Goal: Information Seeking & Learning: Learn about a topic

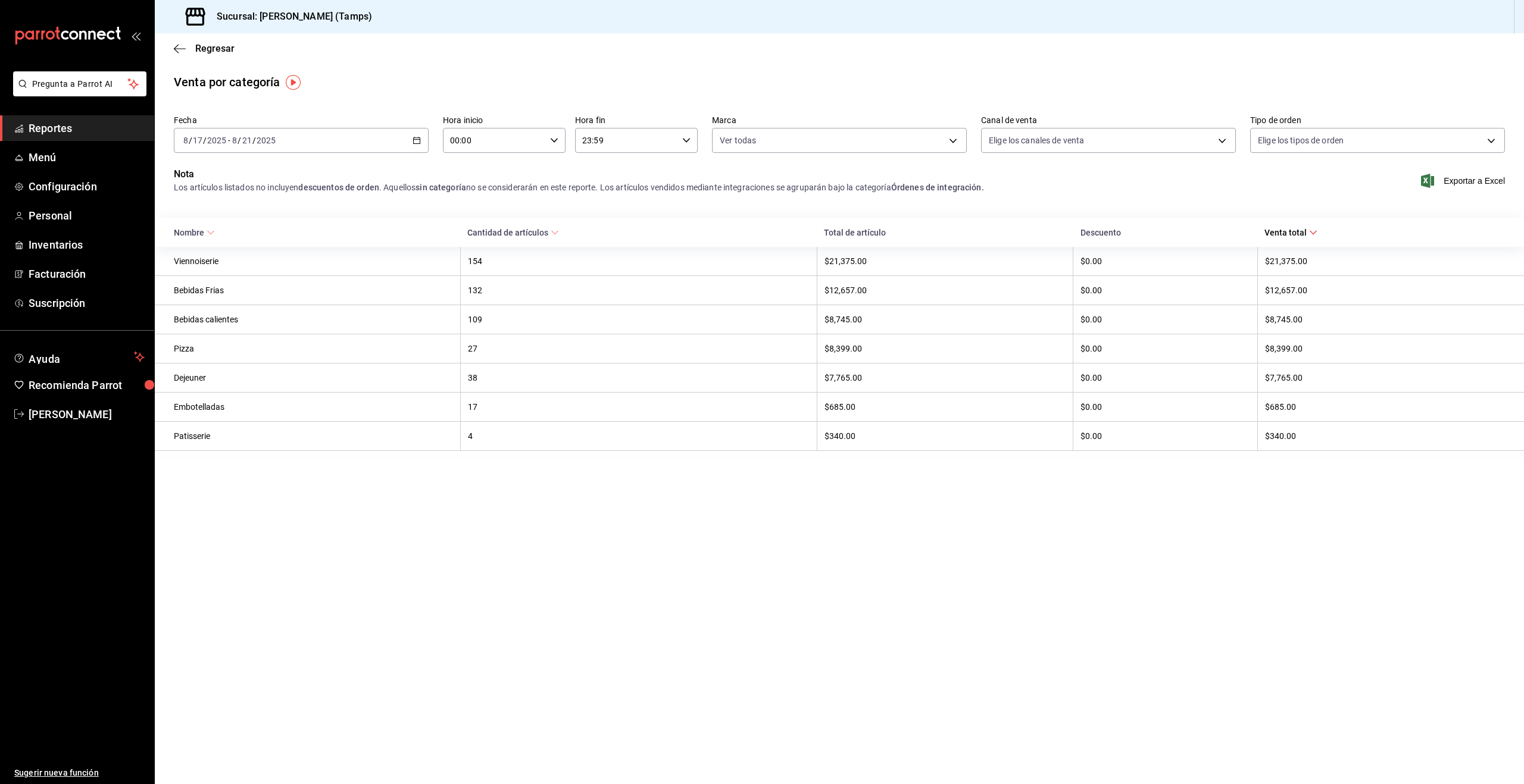
click at [39, 131] on span "Reportes" at bounding box center [87, 128] width 116 height 16
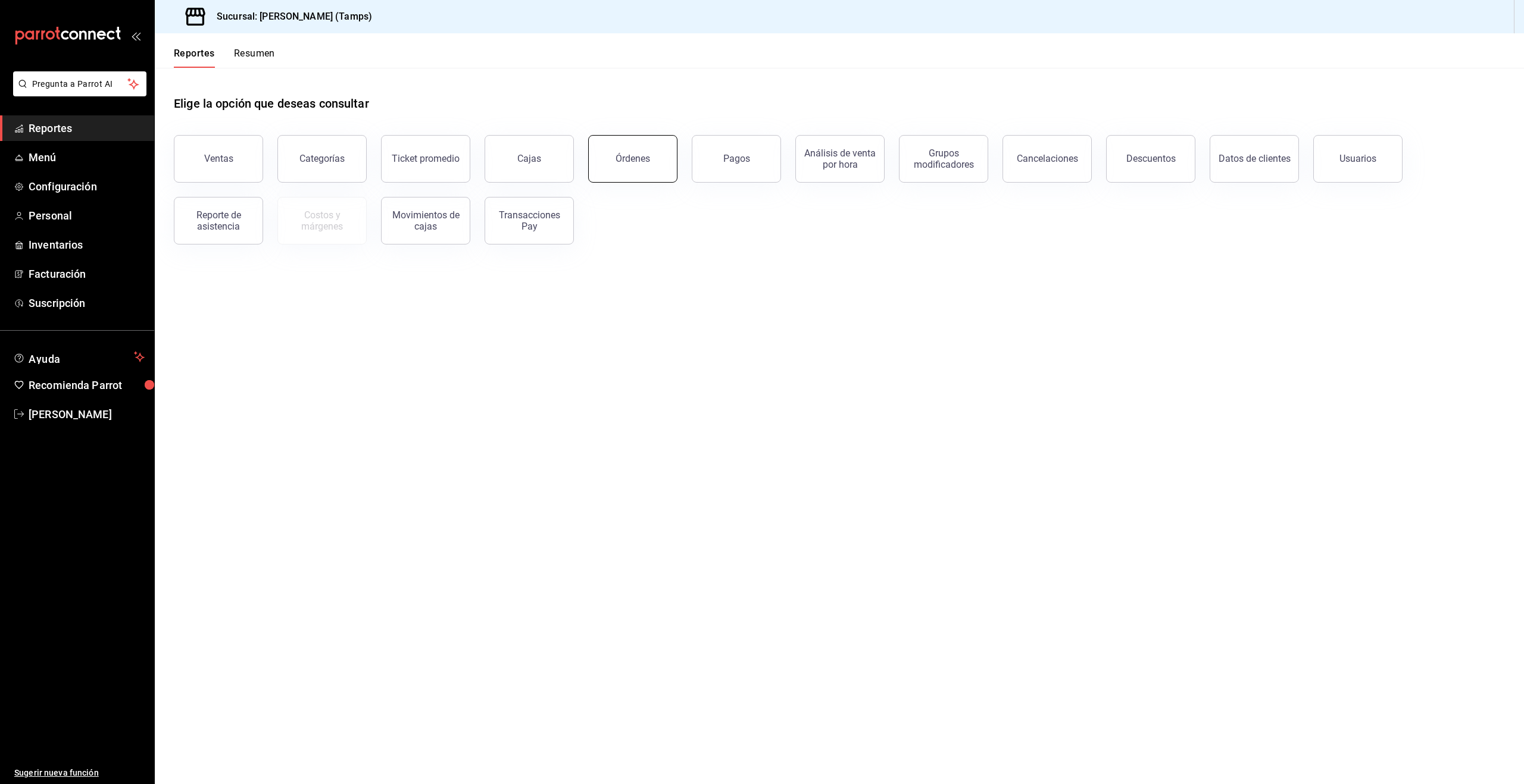
click at [614, 155] on button "Órdenes" at bounding box center [633, 158] width 89 height 47
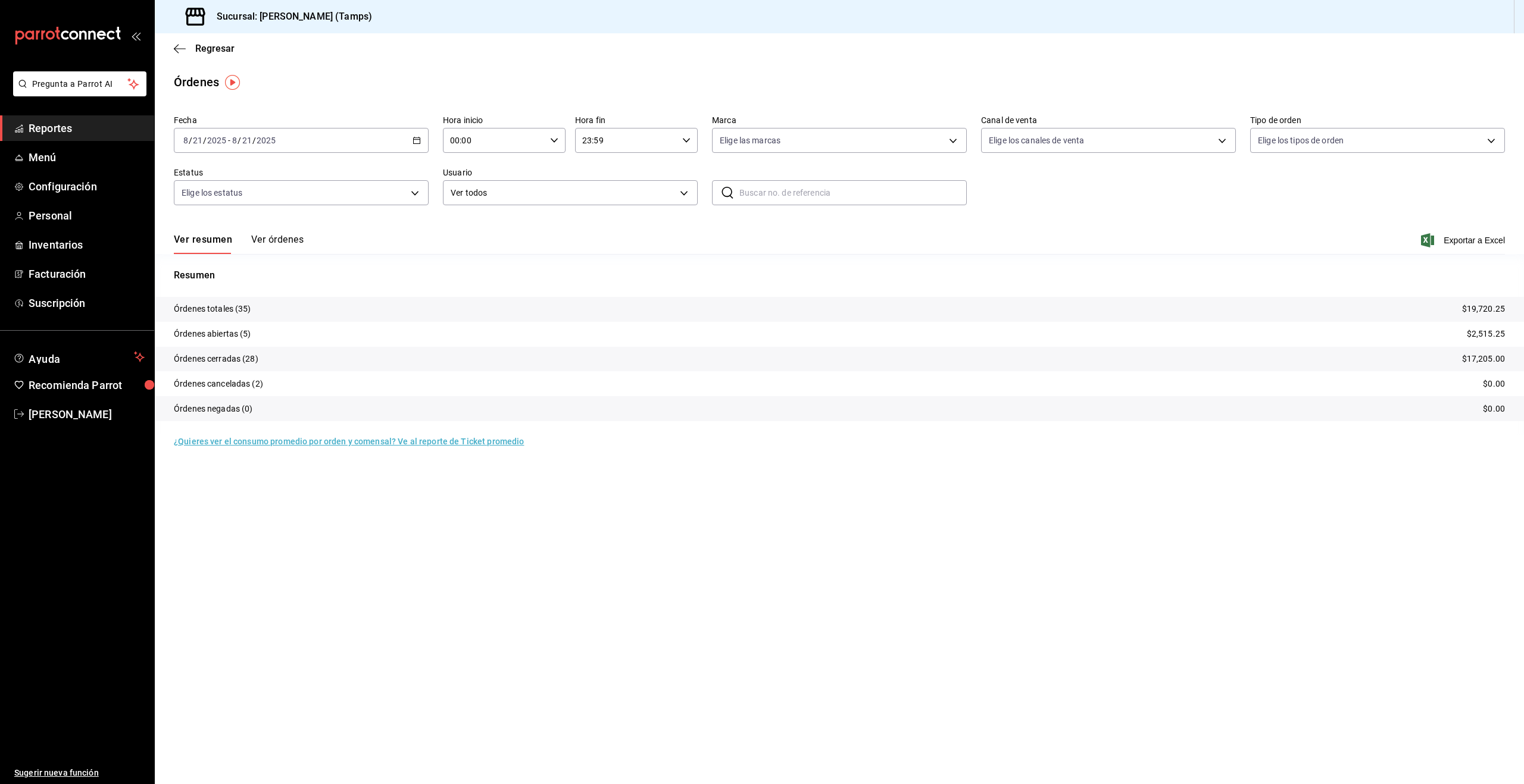
click at [268, 242] on button "Ver órdenes" at bounding box center [278, 244] width 52 height 20
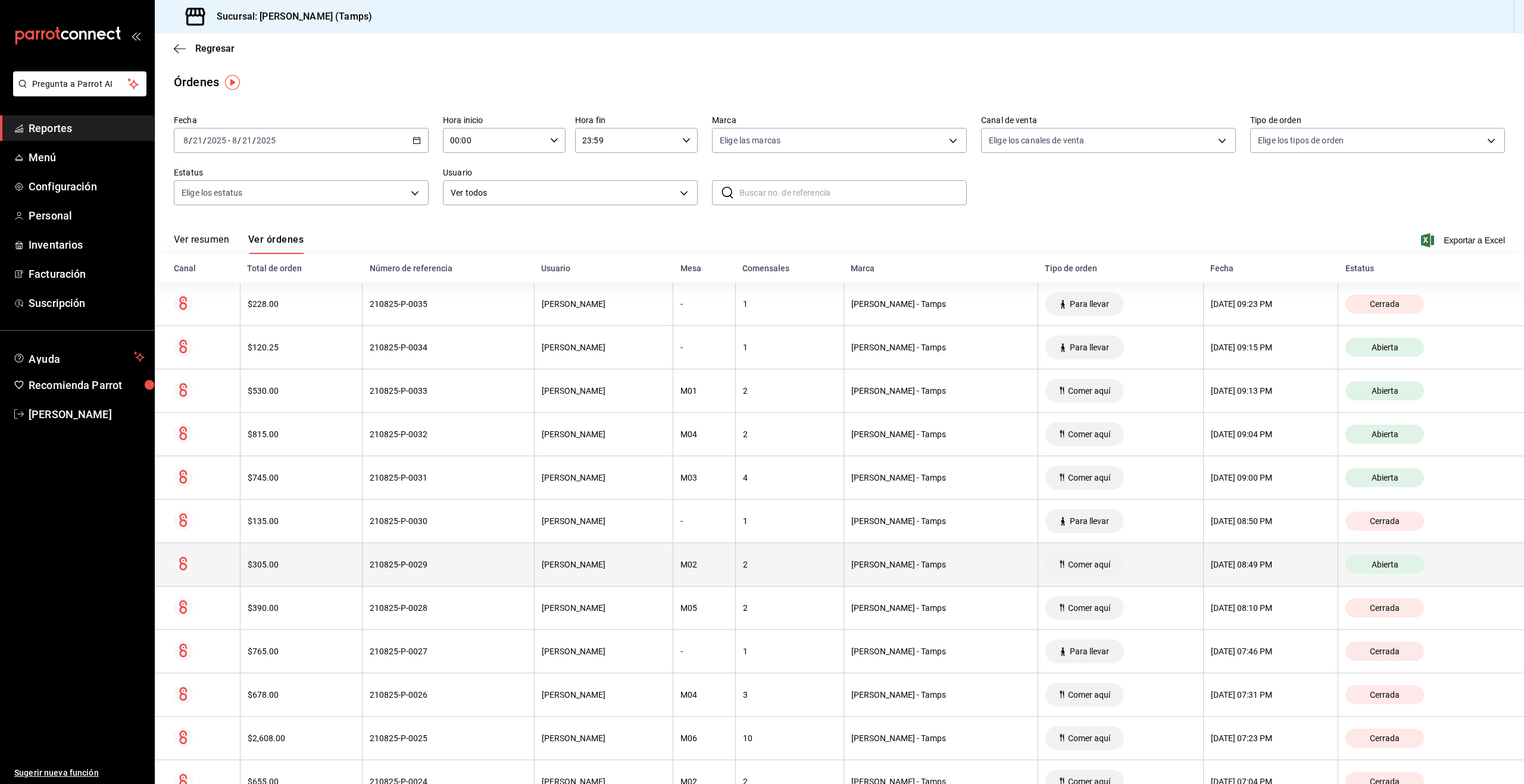
click at [769, 574] on th "2" at bounding box center [789, 564] width 108 height 44
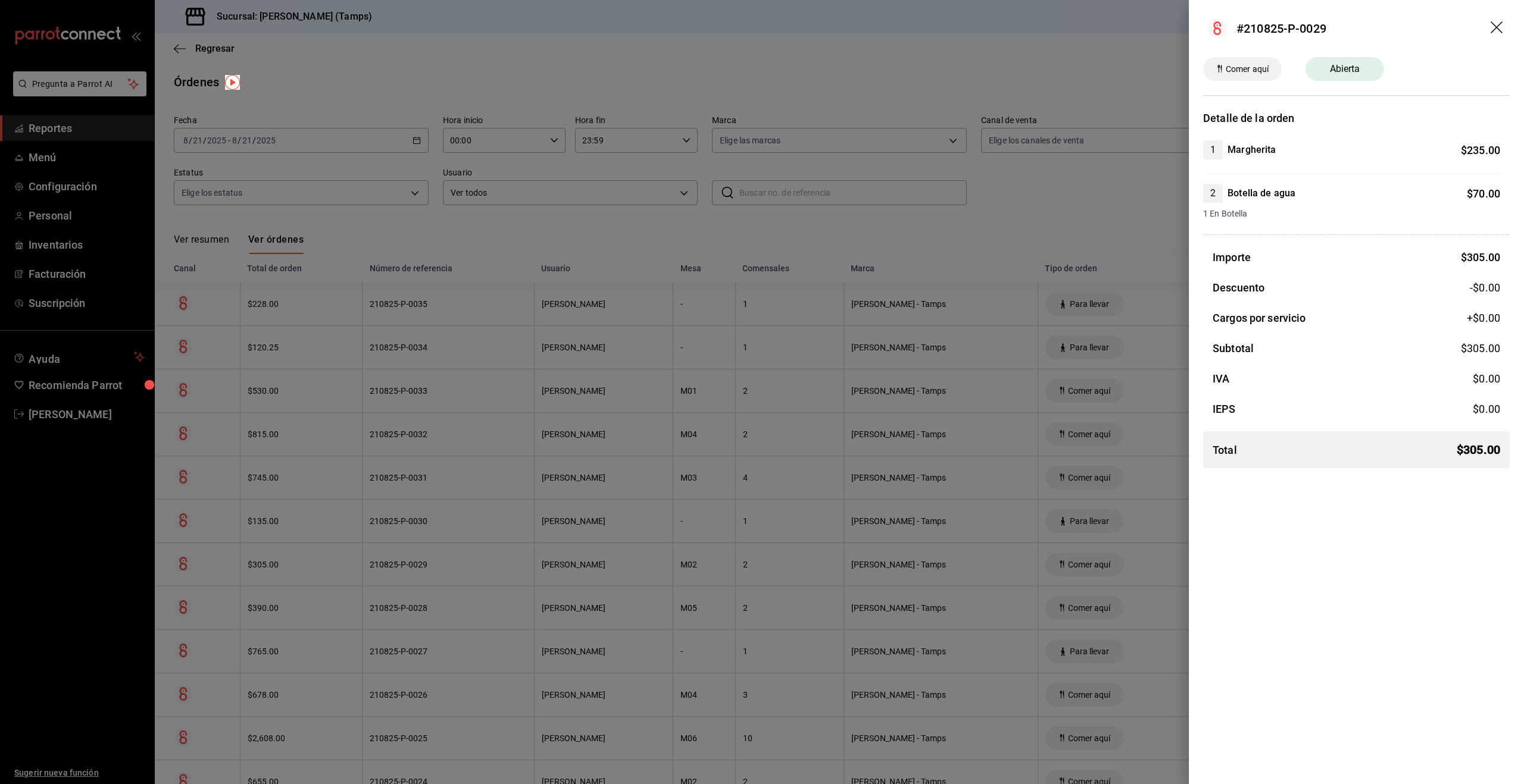
click at [761, 413] on div at bounding box center [762, 392] width 1524 height 784
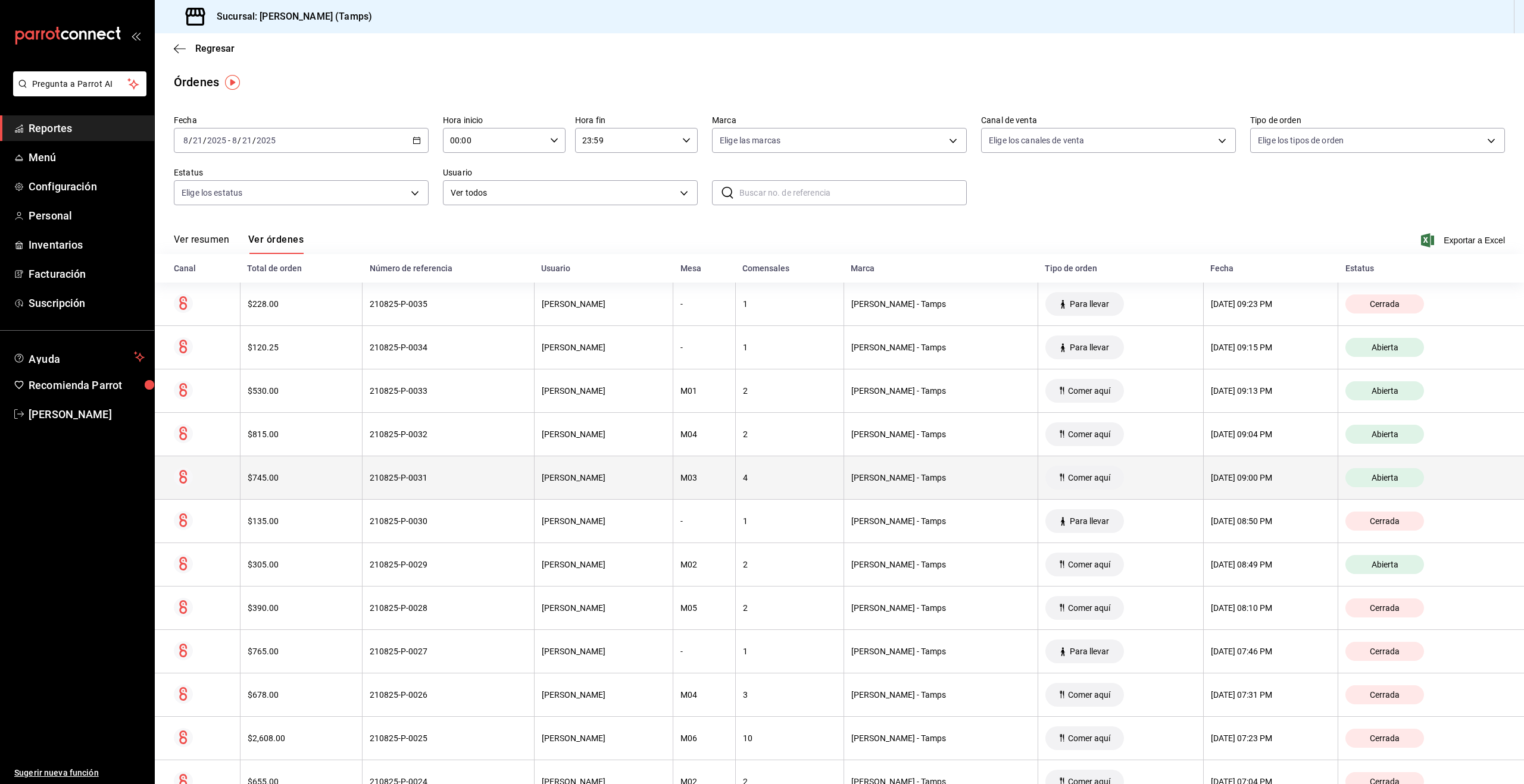
click at [657, 480] on div "[PERSON_NAME]" at bounding box center [604, 478] width 125 height 9
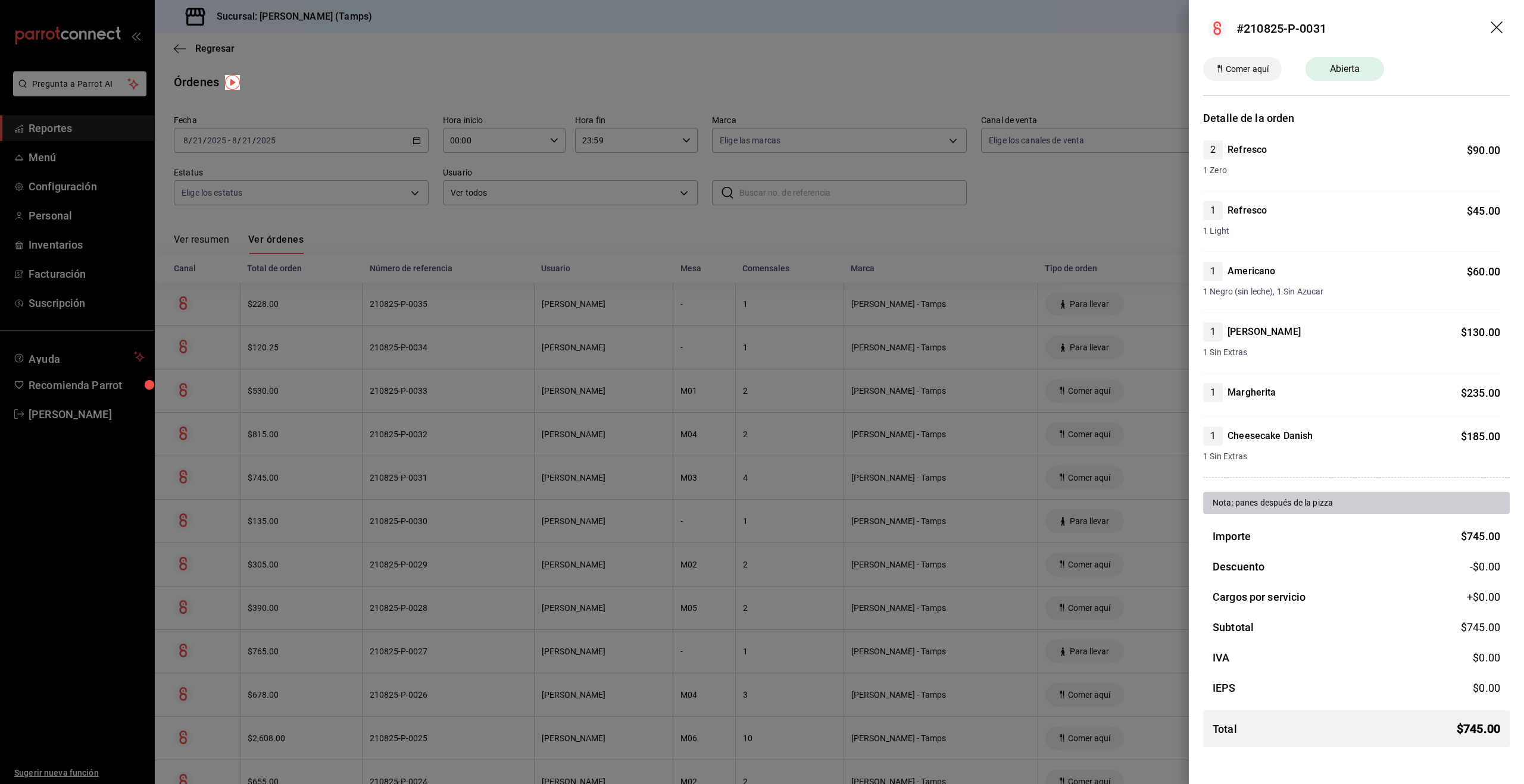
click at [1019, 196] on div at bounding box center [762, 392] width 1524 height 784
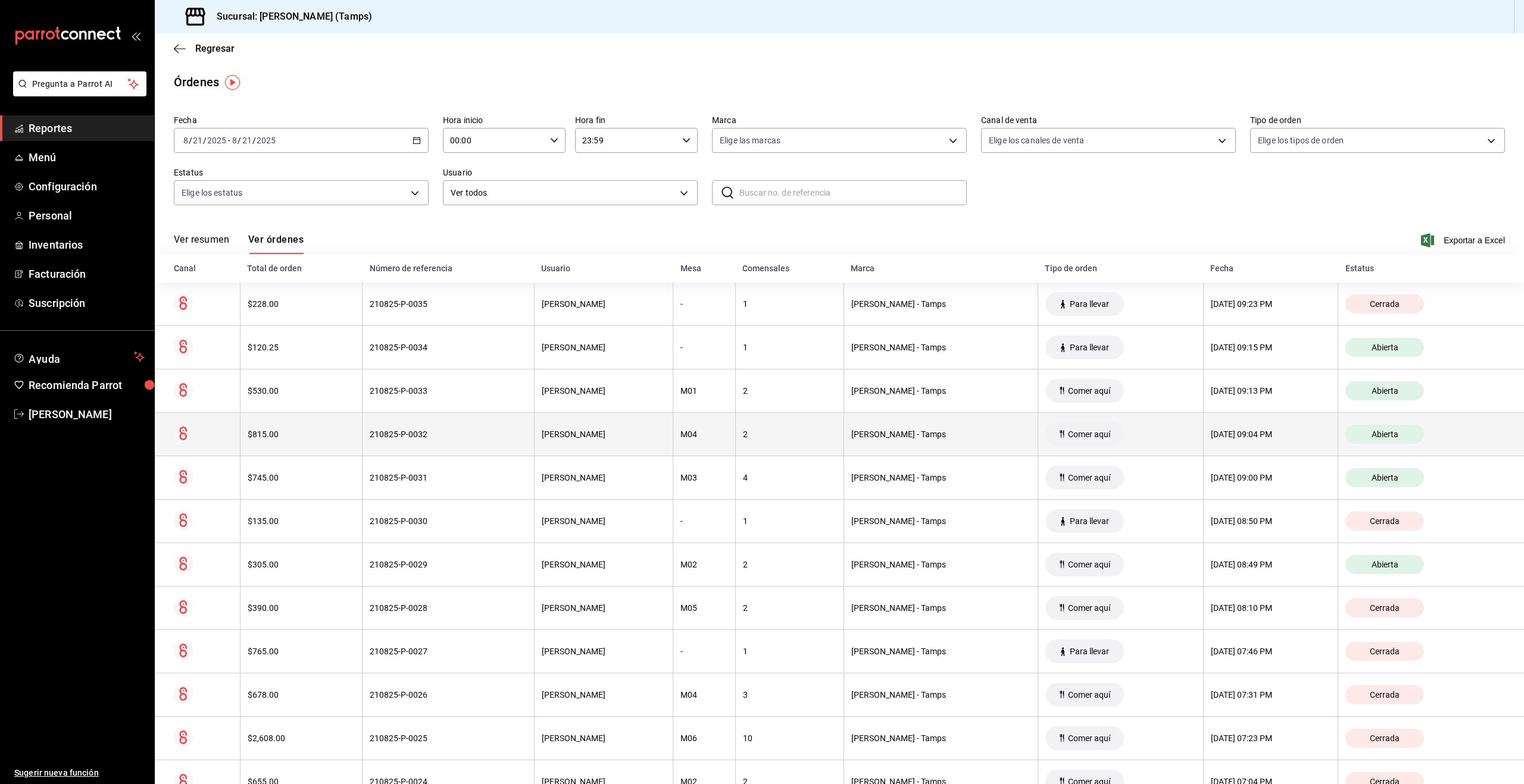
click at [624, 431] on div "[PERSON_NAME]" at bounding box center [604, 434] width 125 height 9
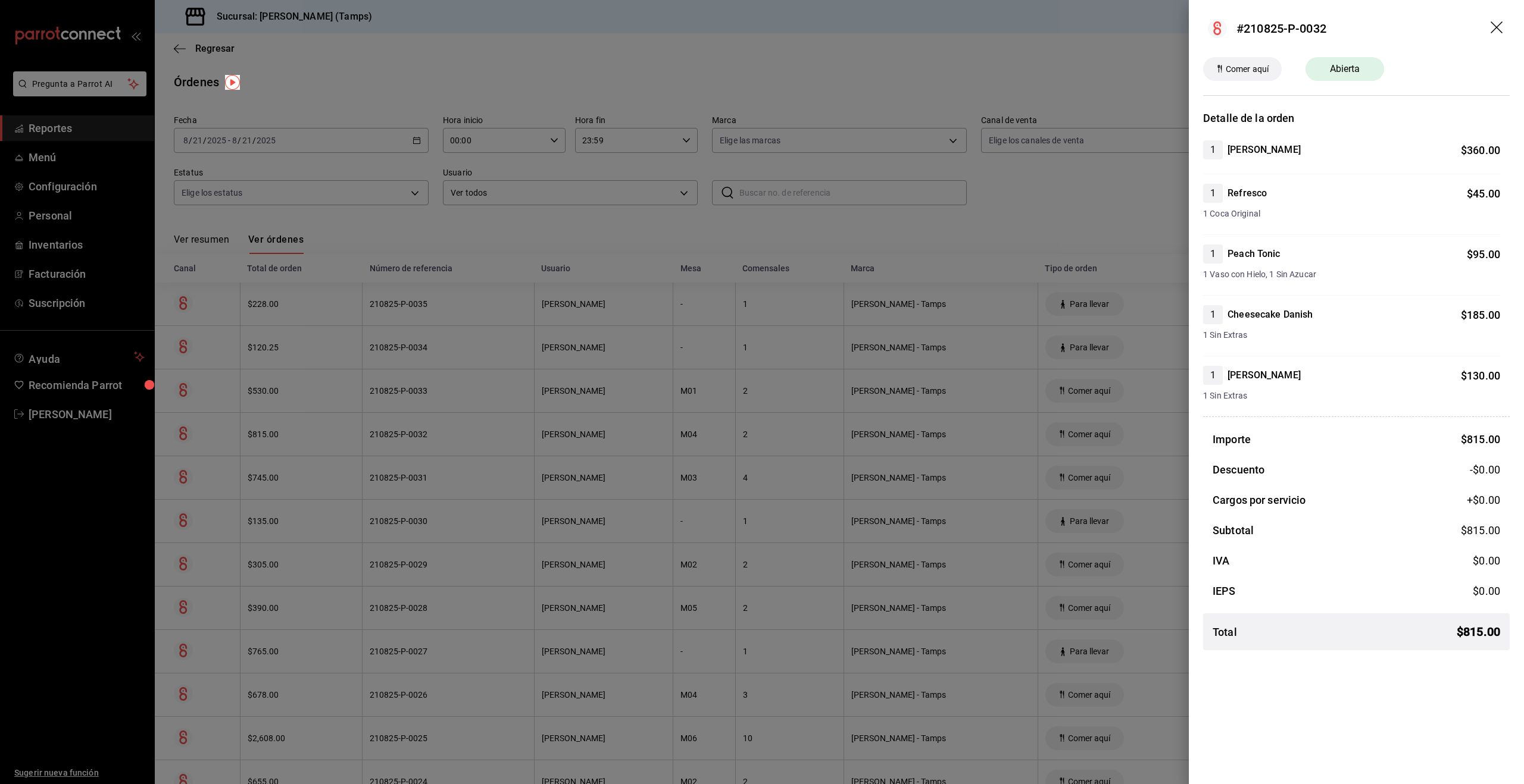
click at [628, 347] on div at bounding box center [762, 392] width 1524 height 784
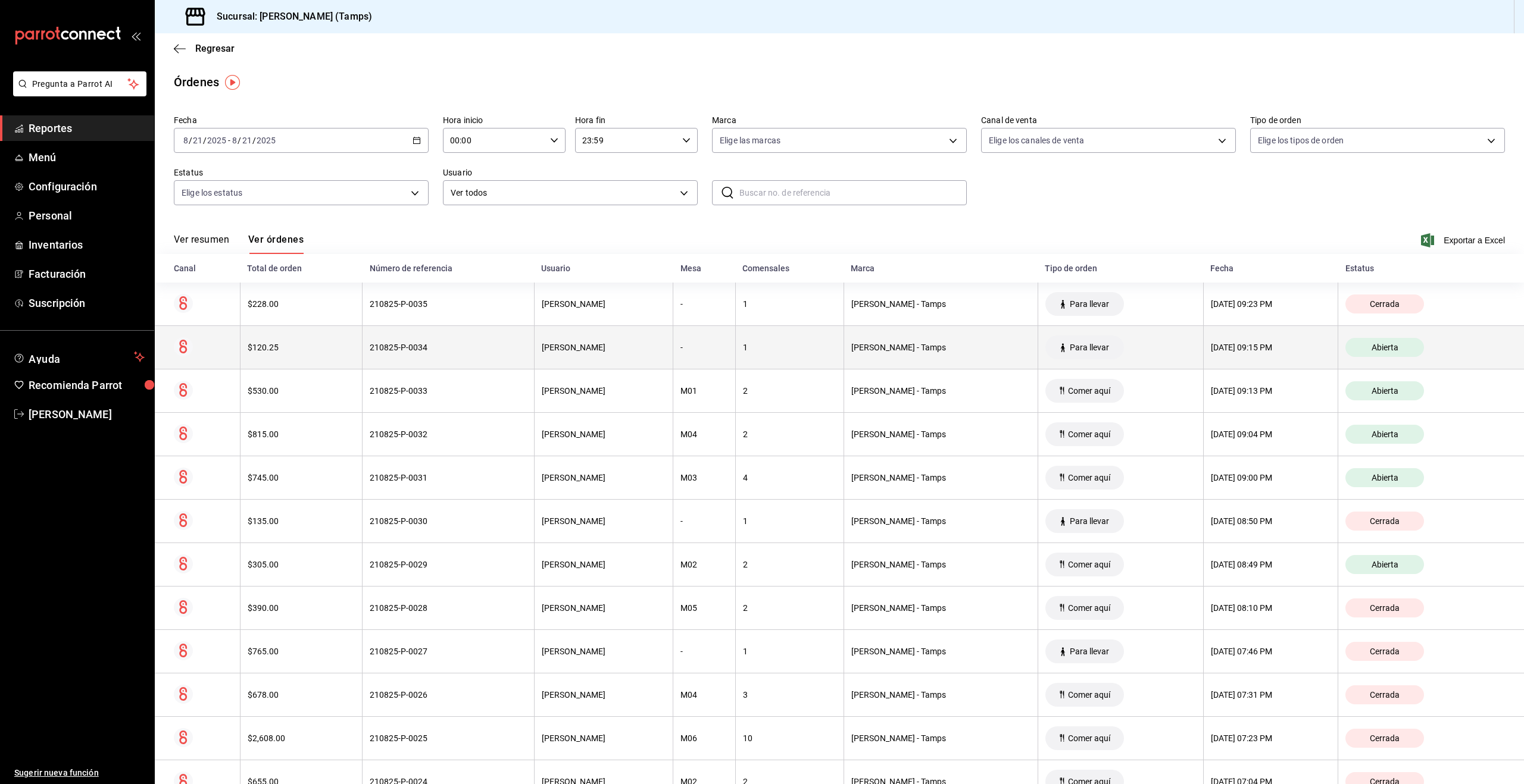
click at [714, 353] on th "-" at bounding box center [704, 347] width 61 height 44
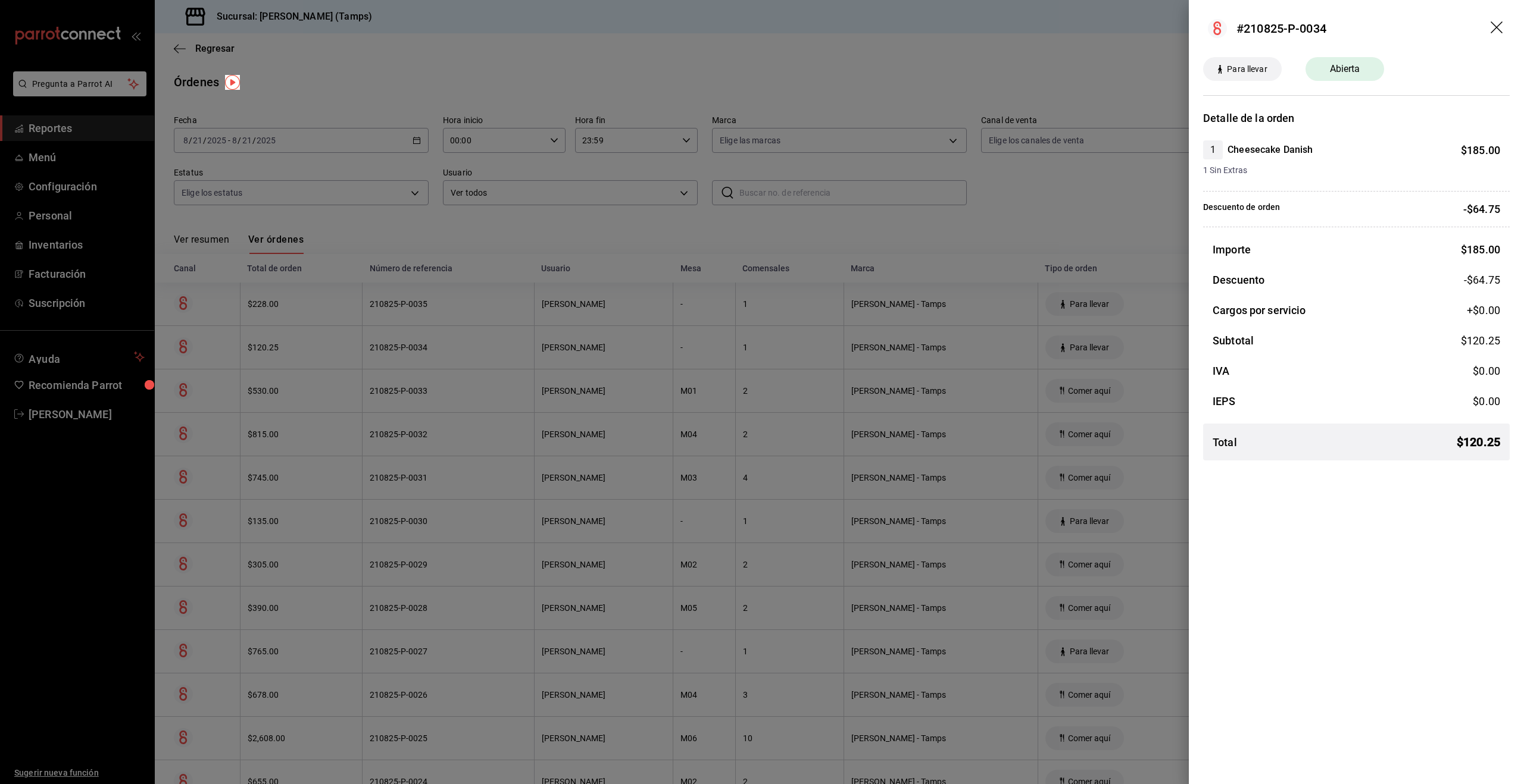
click at [551, 232] on div at bounding box center [762, 392] width 1524 height 784
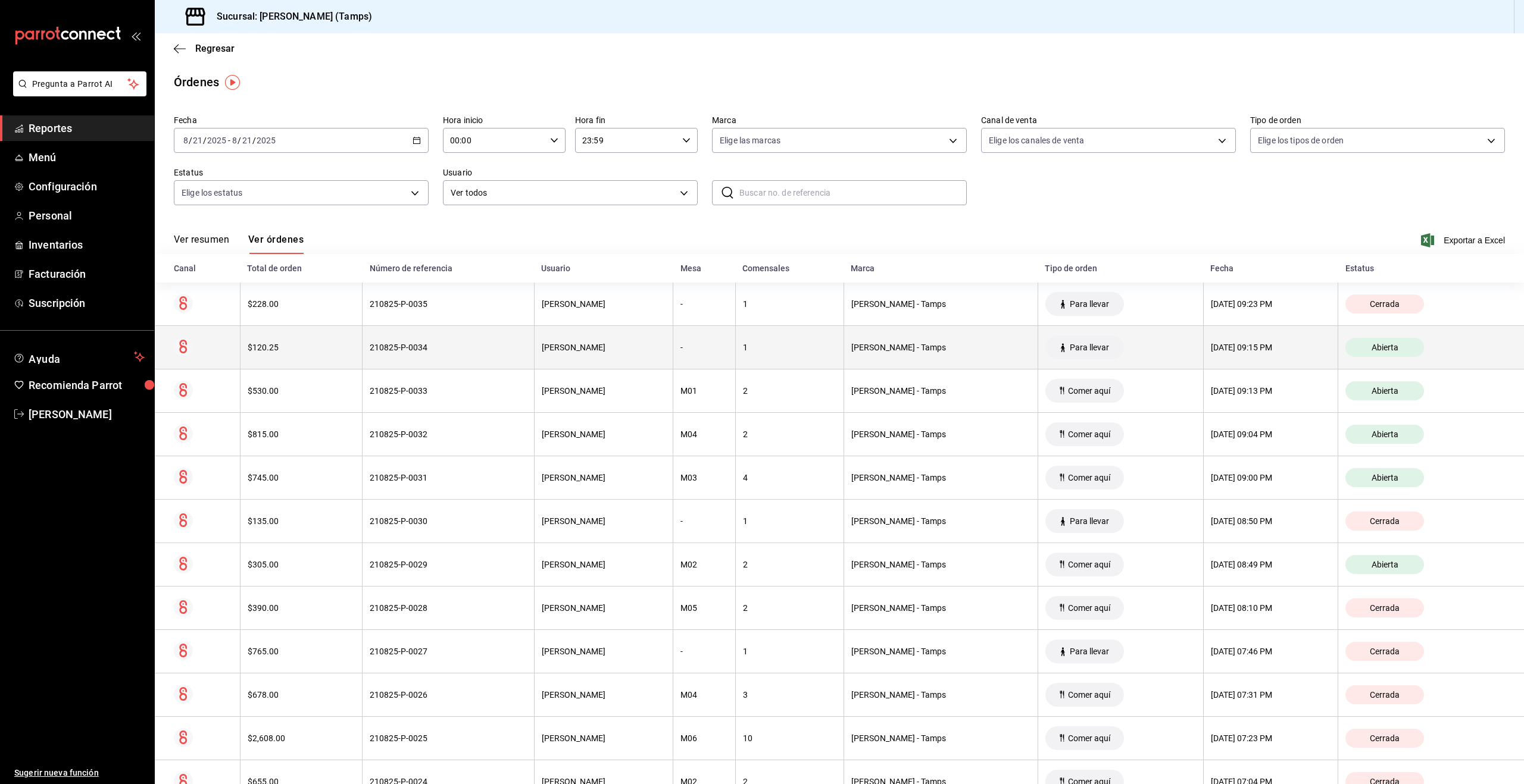
click at [619, 354] on th "[PERSON_NAME]" at bounding box center [604, 347] width 140 height 44
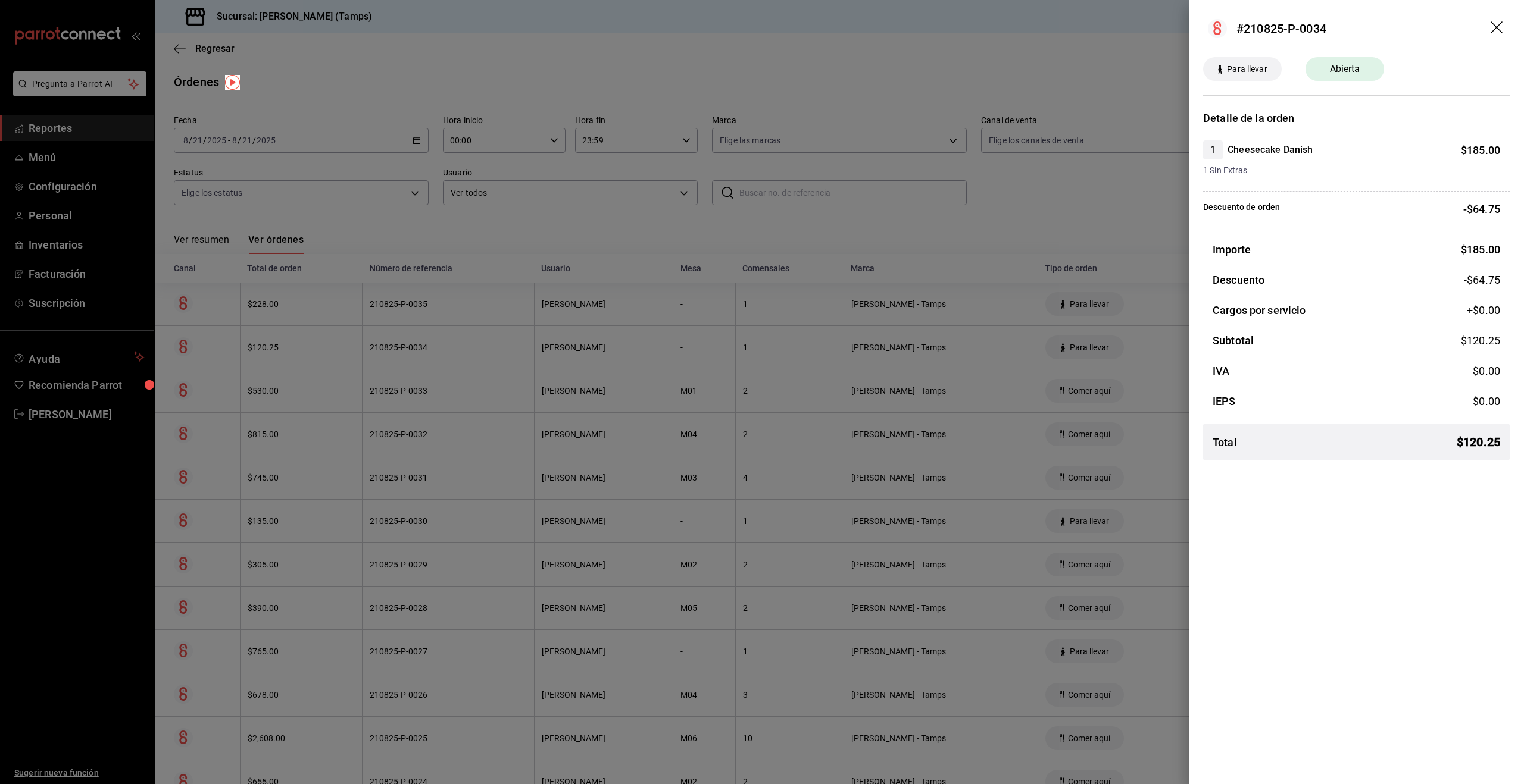
click at [619, 354] on div at bounding box center [762, 392] width 1524 height 784
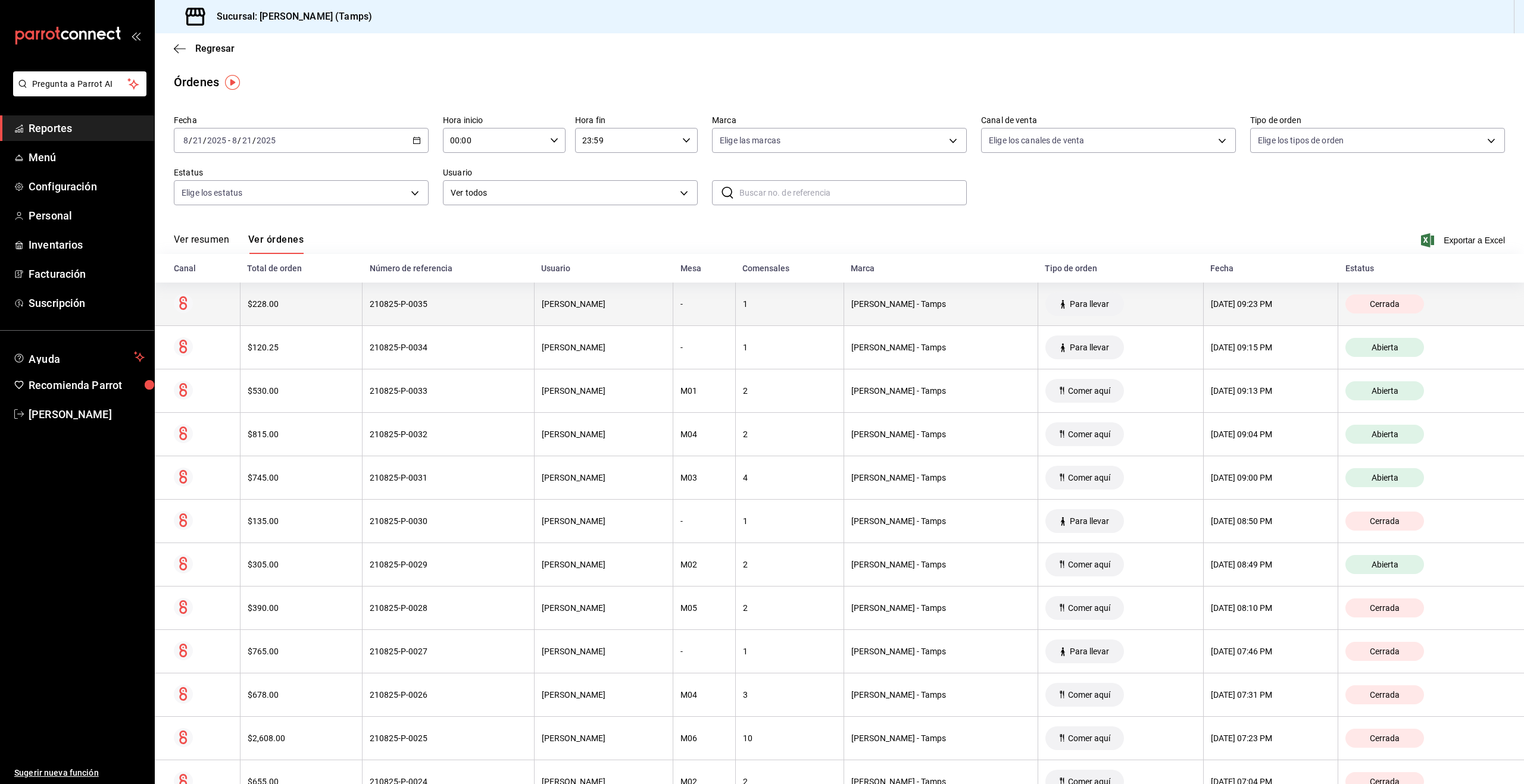
click at [594, 318] on th "[PERSON_NAME]" at bounding box center [604, 304] width 140 height 44
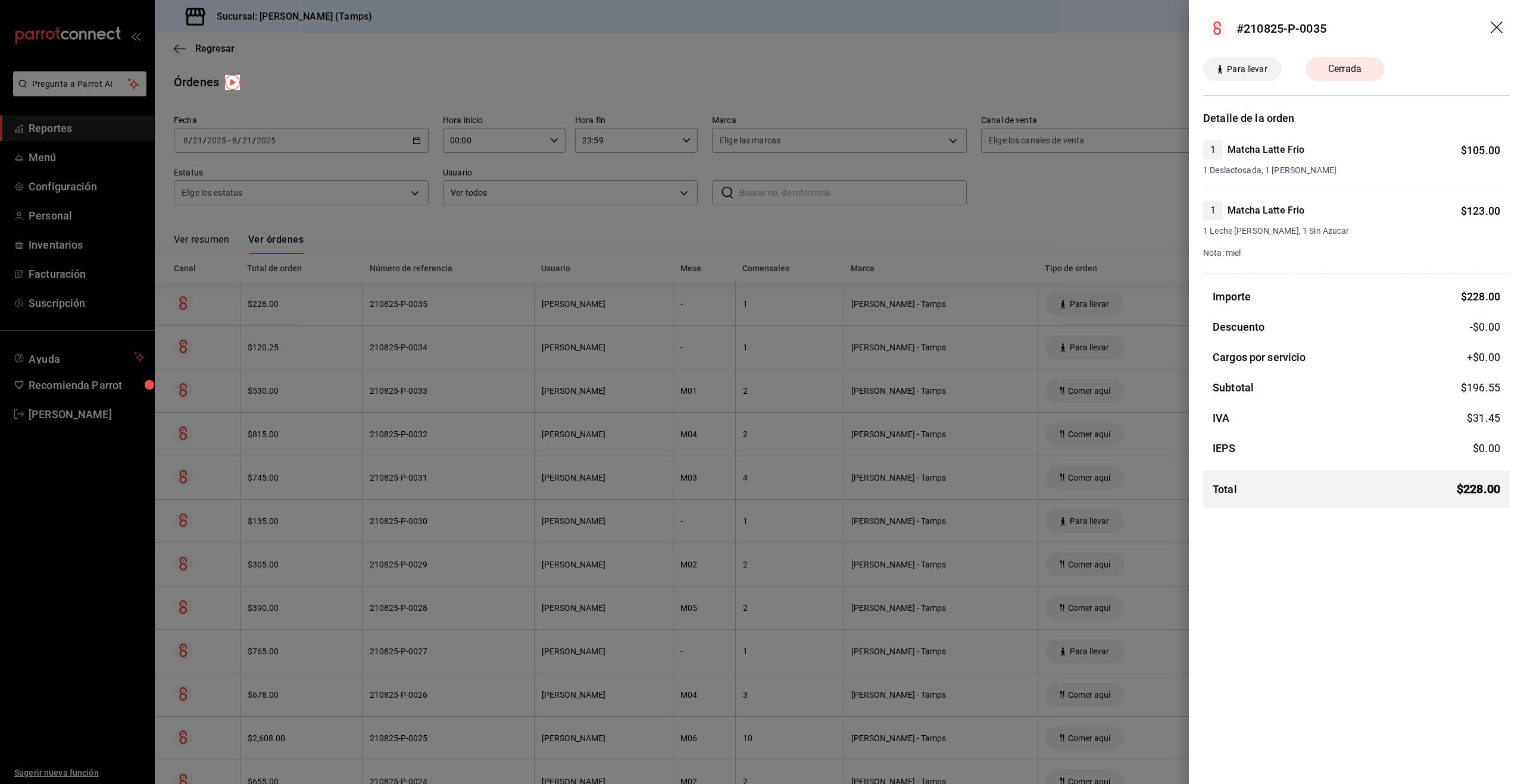
click at [561, 194] on div at bounding box center [762, 392] width 1524 height 784
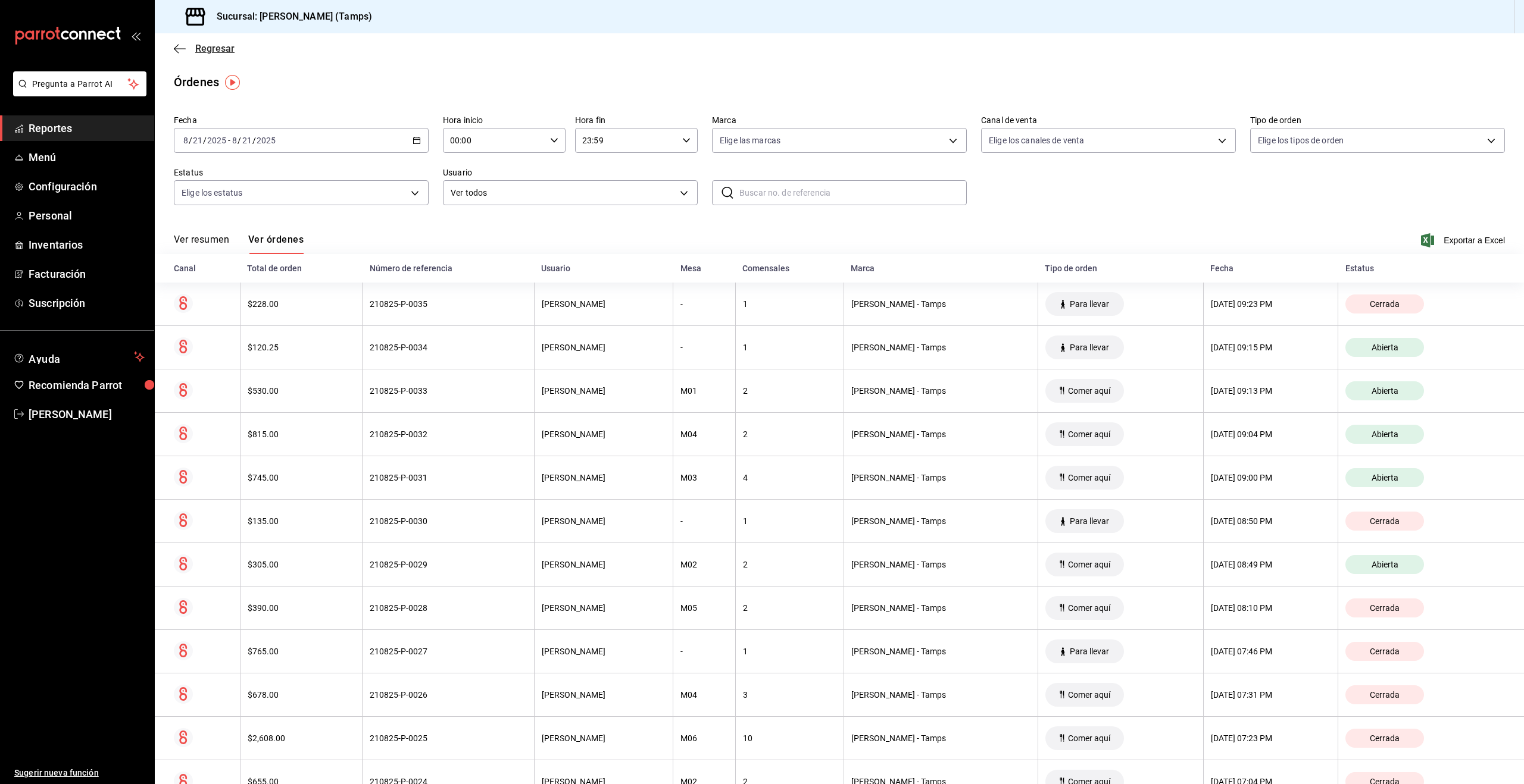
click at [206, 48] on span "Regresar" at bounding box center [215, 48] width 39 height 11
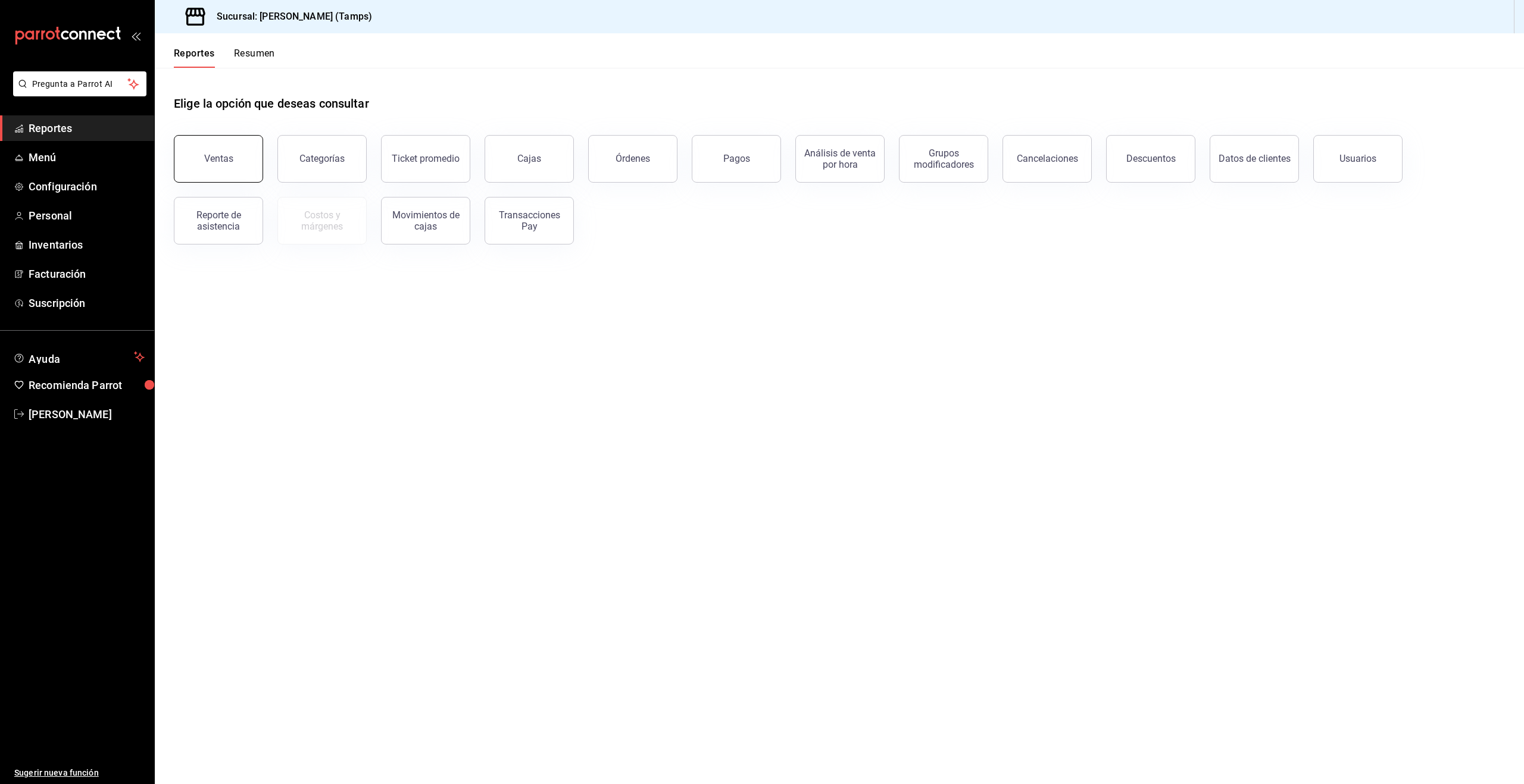
click at [212, 168] on button "Ventas" at bounding box center [219, 158] width 89 height 47
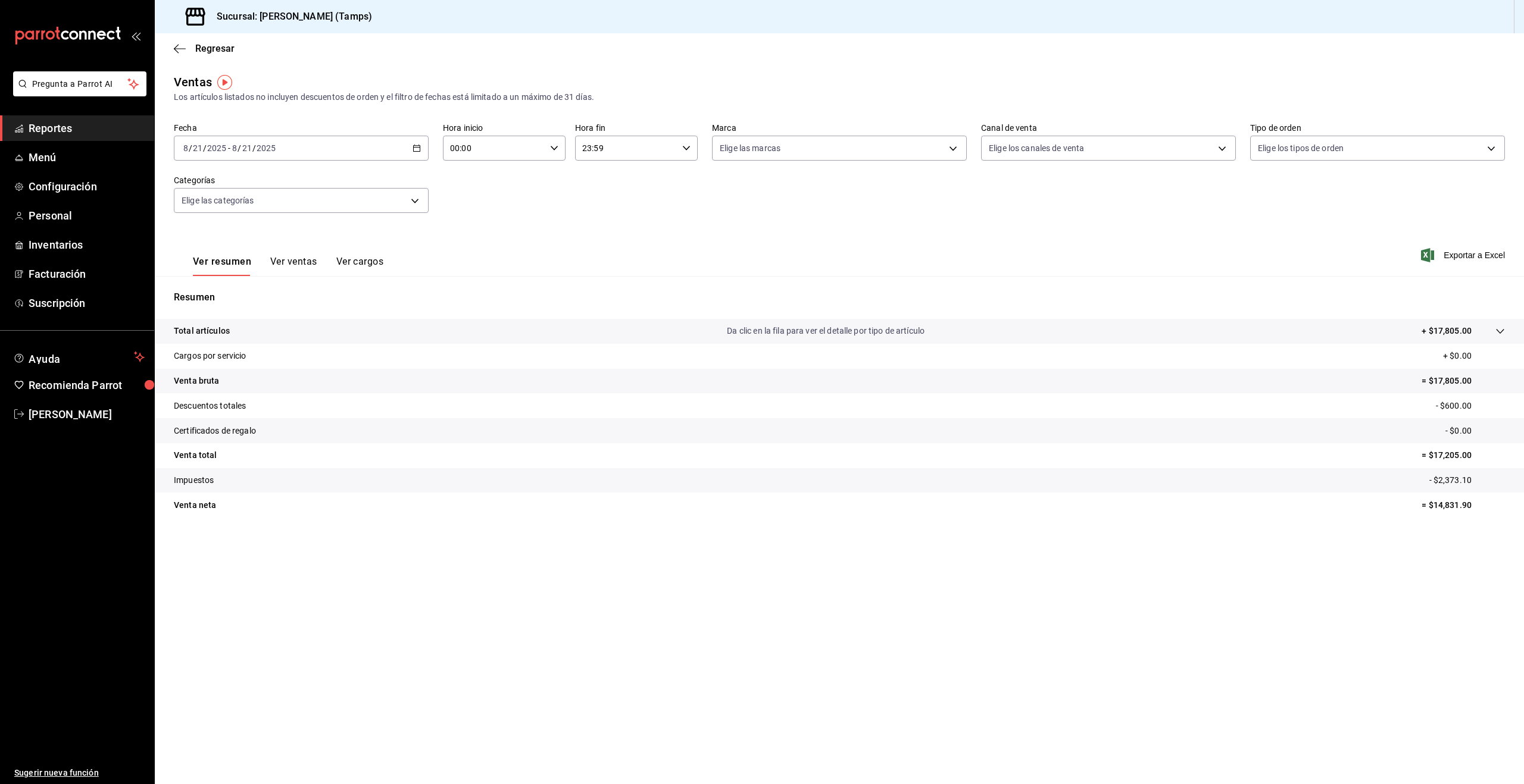
click at [769, 329] on p "Da clic en la fila para ver el detalle por tipo de artículo" at bounding box center [825, 331] width 197 height 12
click at [185, 54] on div "Regresar" at bounding box center [838, 48] width 1368 height 31
click at [190, 50] on span "Regresar" at bounding box center [204, 48] width 61 height 11
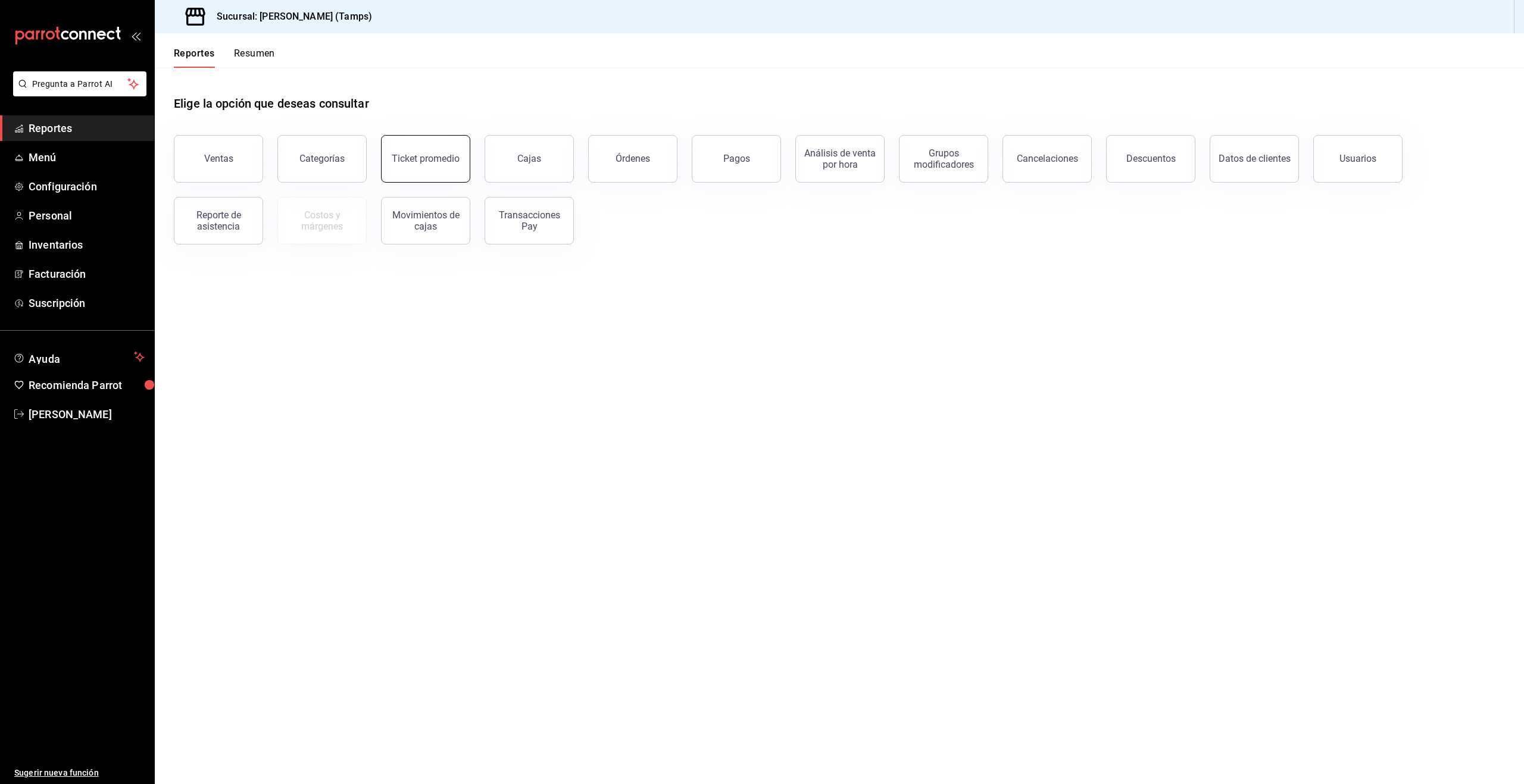
click at [446, 155] on div "Ticket promedio" at bounding box center [425, 158] width 68 height 11
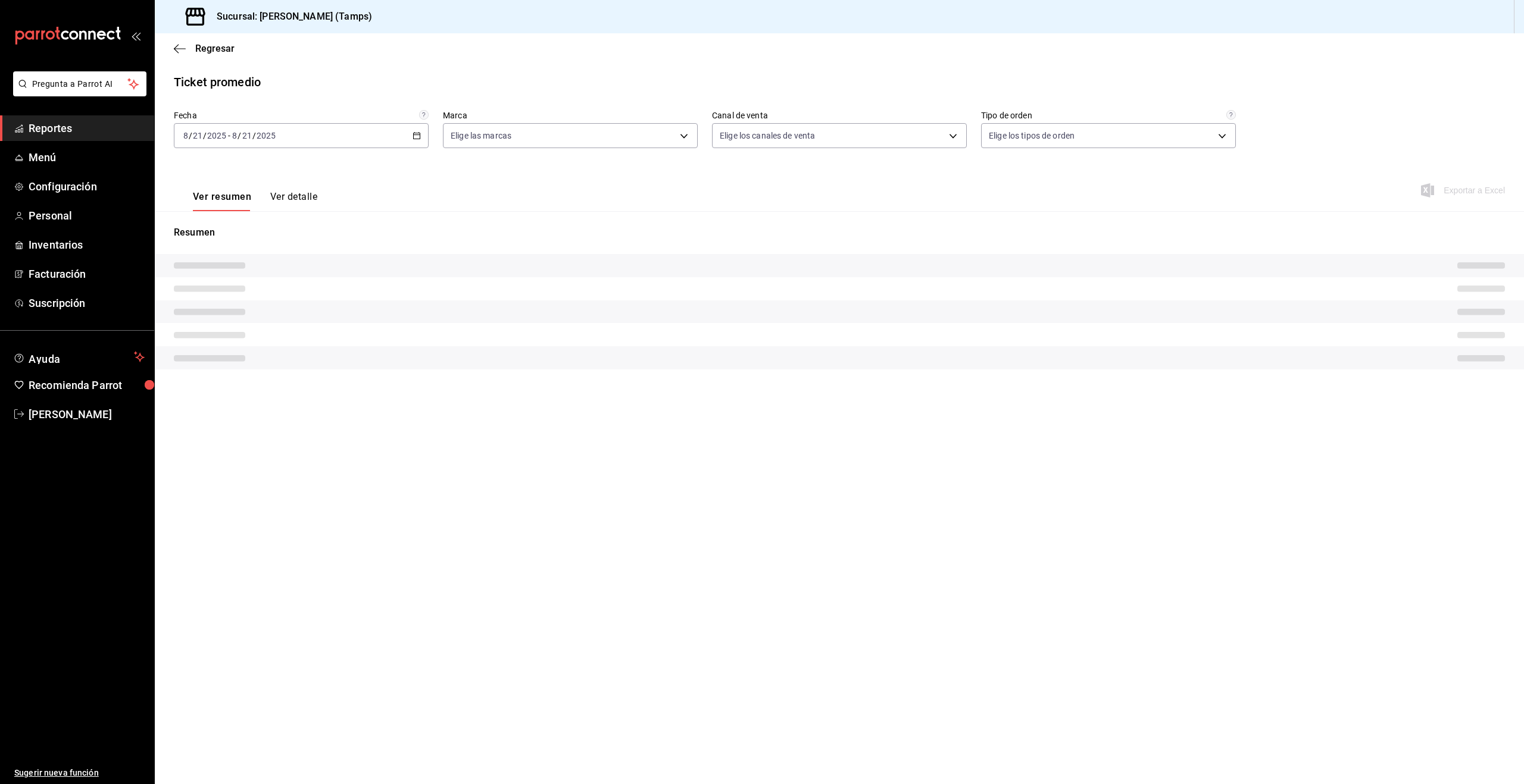
type input "aabb2f99-a08b-4925-a0d5-2645b0ebf612"
type input "PARROT,UBER_EATS,RAPPI,DIDI_FOOD,ONLINE"
type input "5abe6549-b54f-4aba-a4dd-7f5457b2cdee,2830902e-cd04-4869-95d8-e1d53a9bc203,7bd9d…"
